Goal: Task Accomplishment & Management: Manage account settings

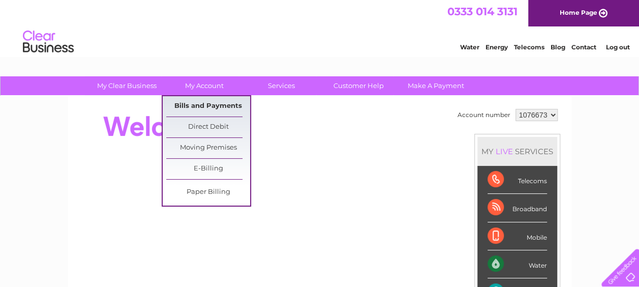
click at [205, 113] on link "Bills and Payments" at bounding box center [208, 106] width 84 height 20
click at [202, 107] on link "Bills and Payments" at bounding box center [208, 106] width 84 height 20
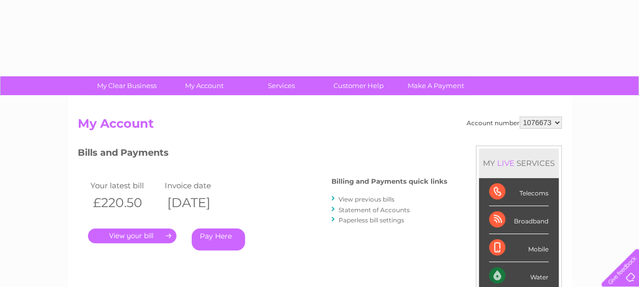
click at [137, 232] on link "." at bounding box center [132, 235] width 88 height 15
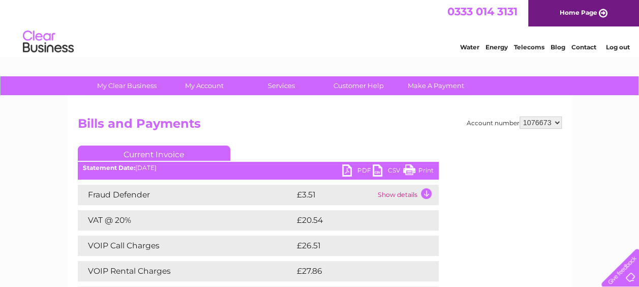
click at [352, 173] on link "PDF" at bounding box center [357, 171] width 30 height 15
click at [359, 170] on link "PDF" at bounding box center [357, 171] width 30 height 15
